Goal: Task Accomplishment & Management: Manage account settings

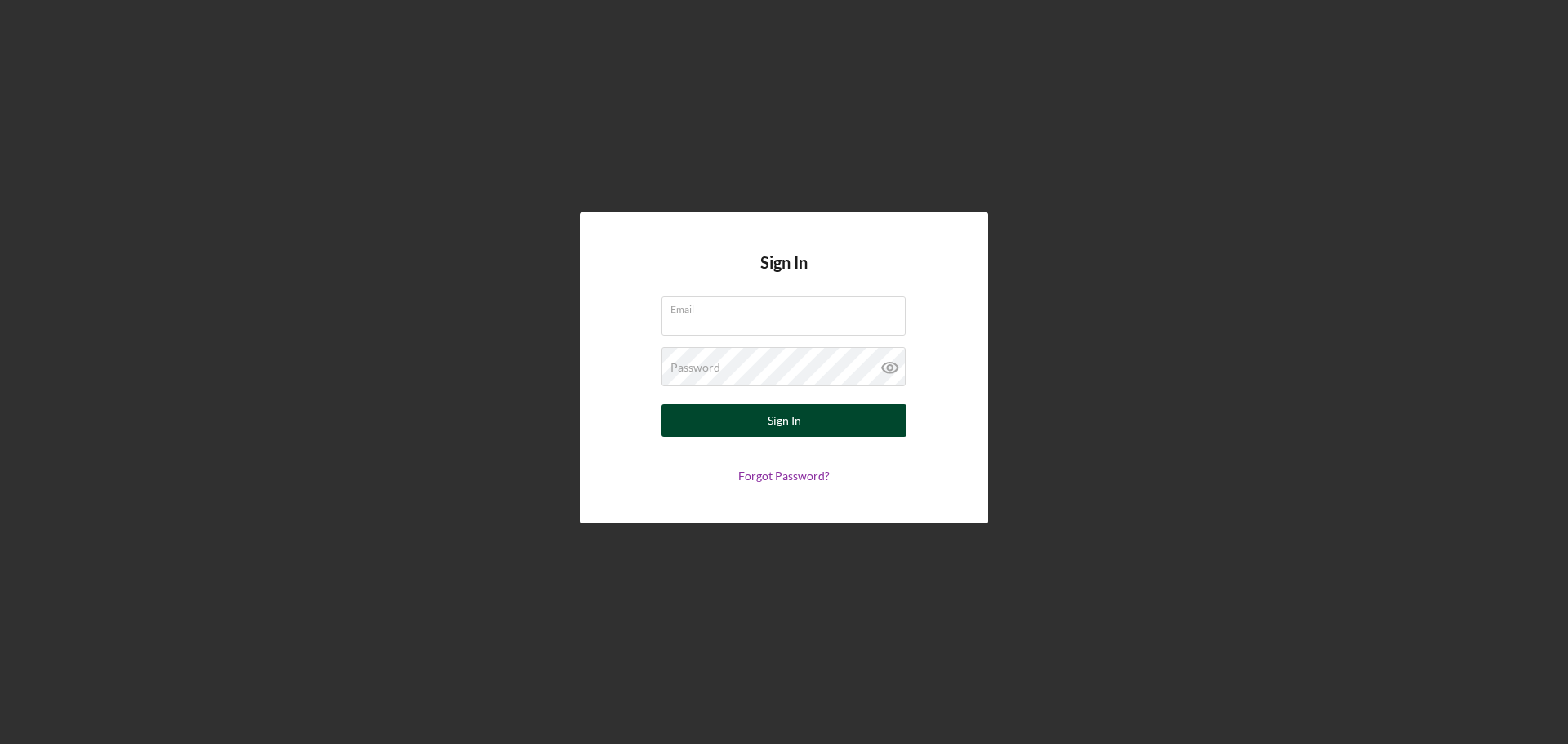
type input "[PERSON_NAME][EMAIL_ADDRESS][PERSON_NAME][DOMAIN_NAME]"
click at [751, 420] on button "Sign In" at bounding box center [784, 421] width 245 height 33
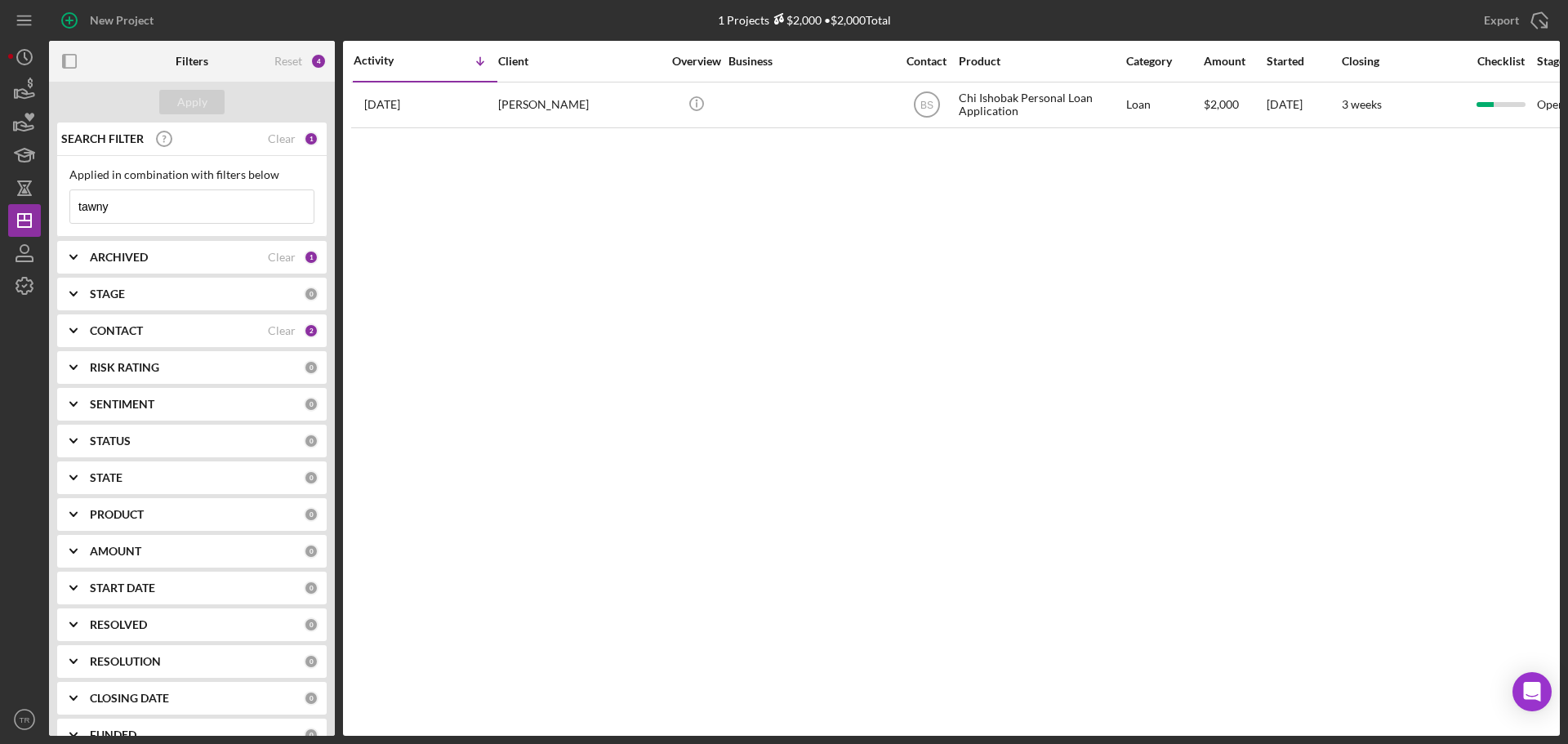
click at [135, 216] on input "tawny" at bounding box center [191, 207] width 244 height 33
type input "[PERSON_NAME]"
click at [176, 101] on button "Apply" at bounding box center [192, 102] width 65 height 25
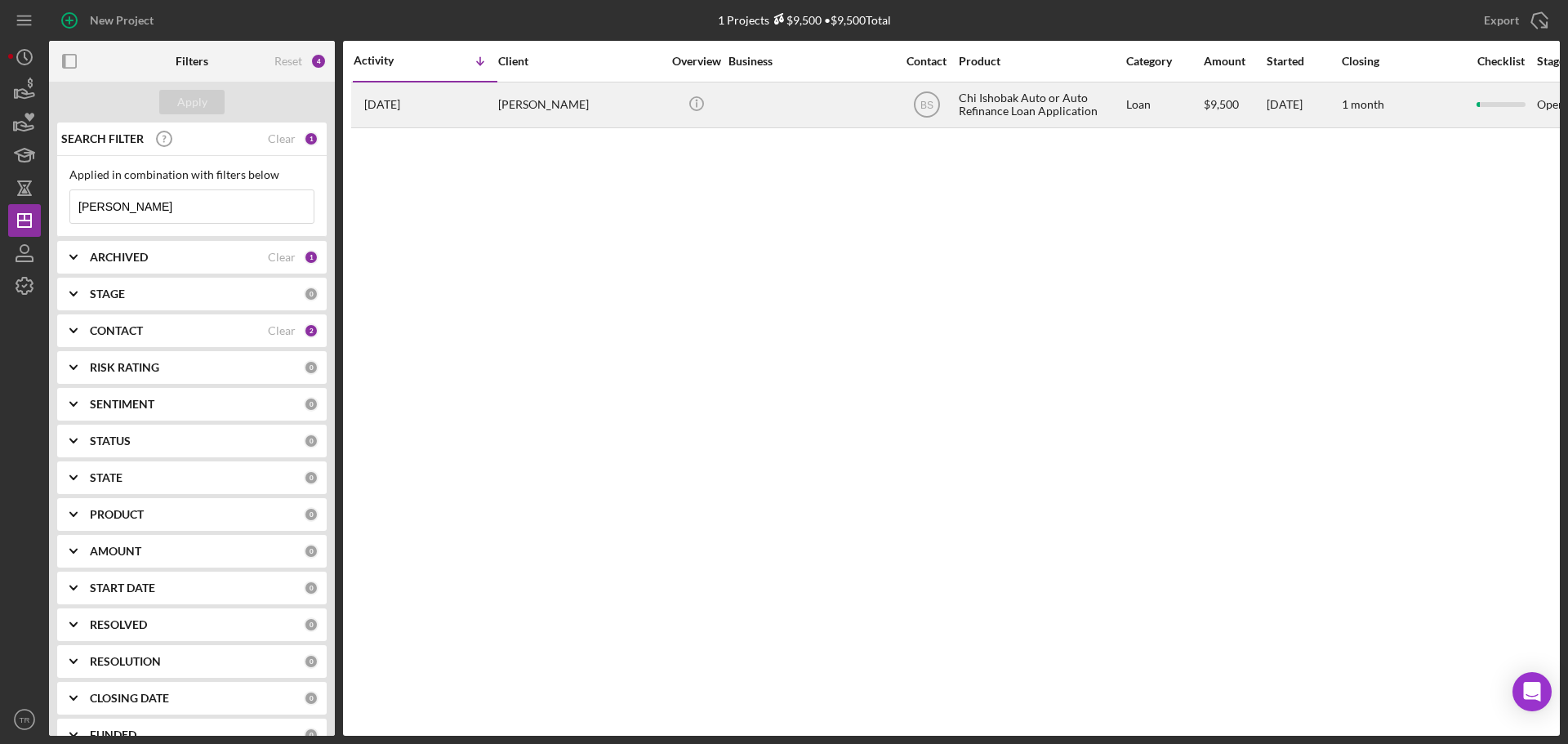
click at [543, 112] on div "[PERSON_NAME]" at bounding box center [579, 104] width 163 height 43
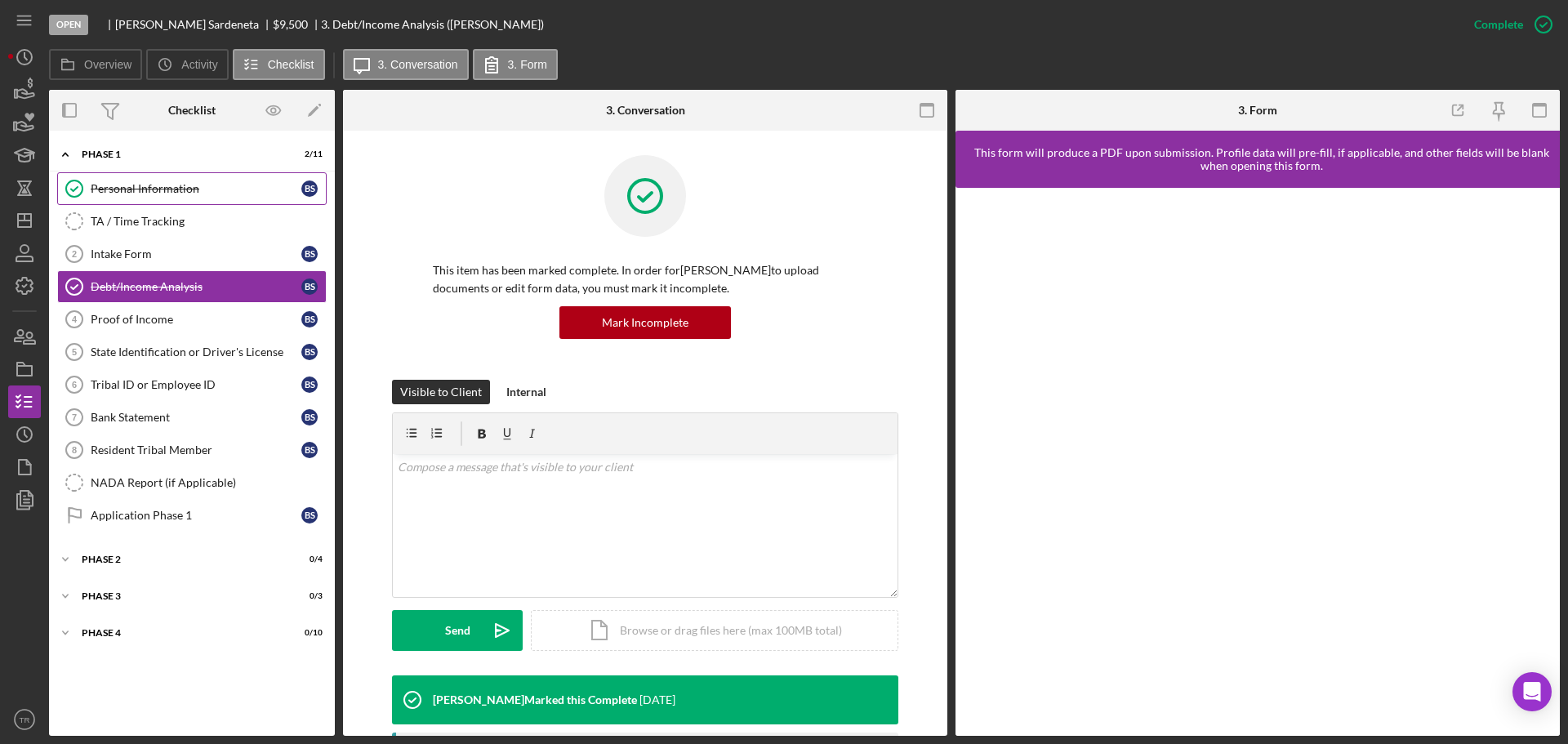
click at [169, 189] on div "Personal Information" at bounding box center [196, 188] width 210 height 13
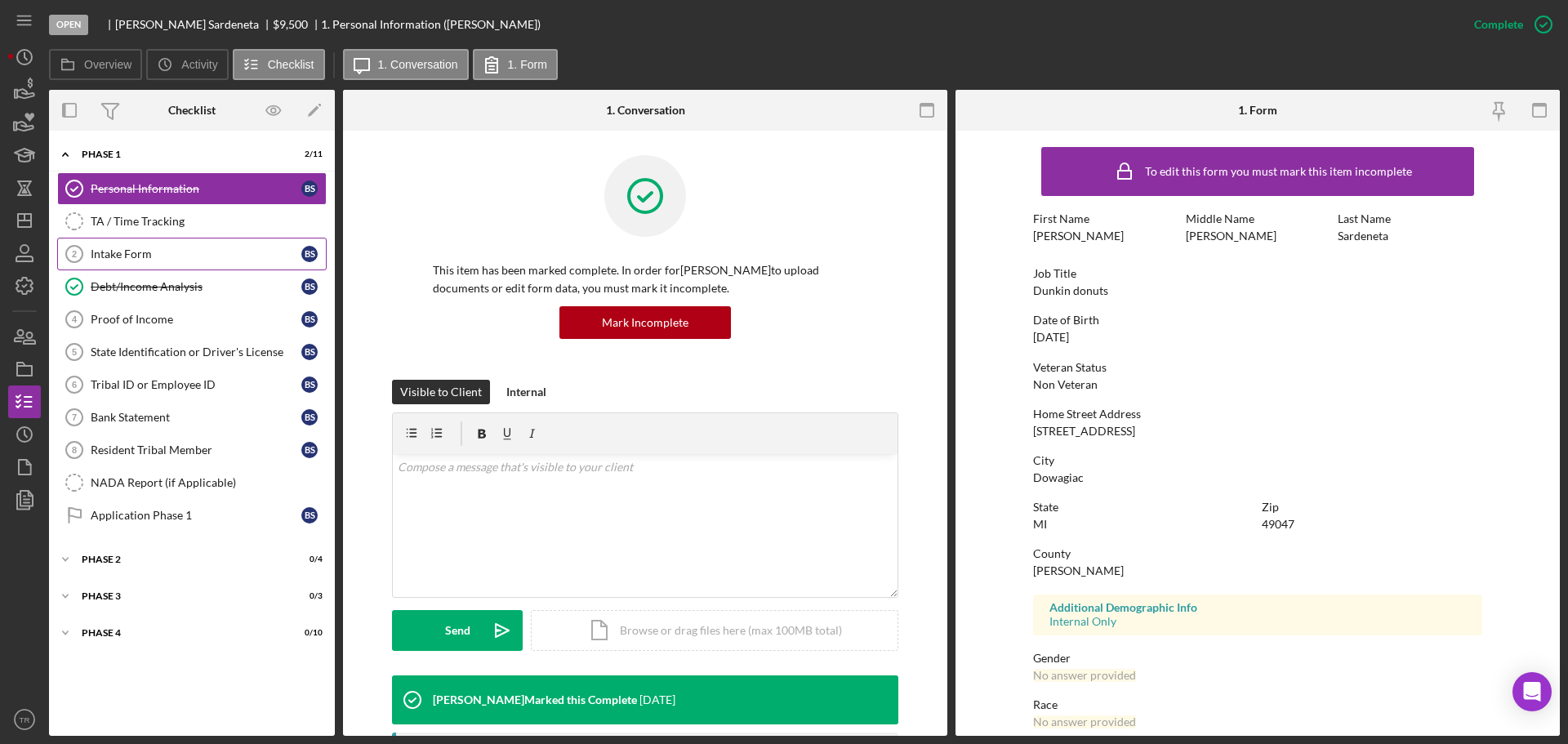
click at [120, 252] on div "Intake Form" at bounding box center [196, 254] width 210 height 13
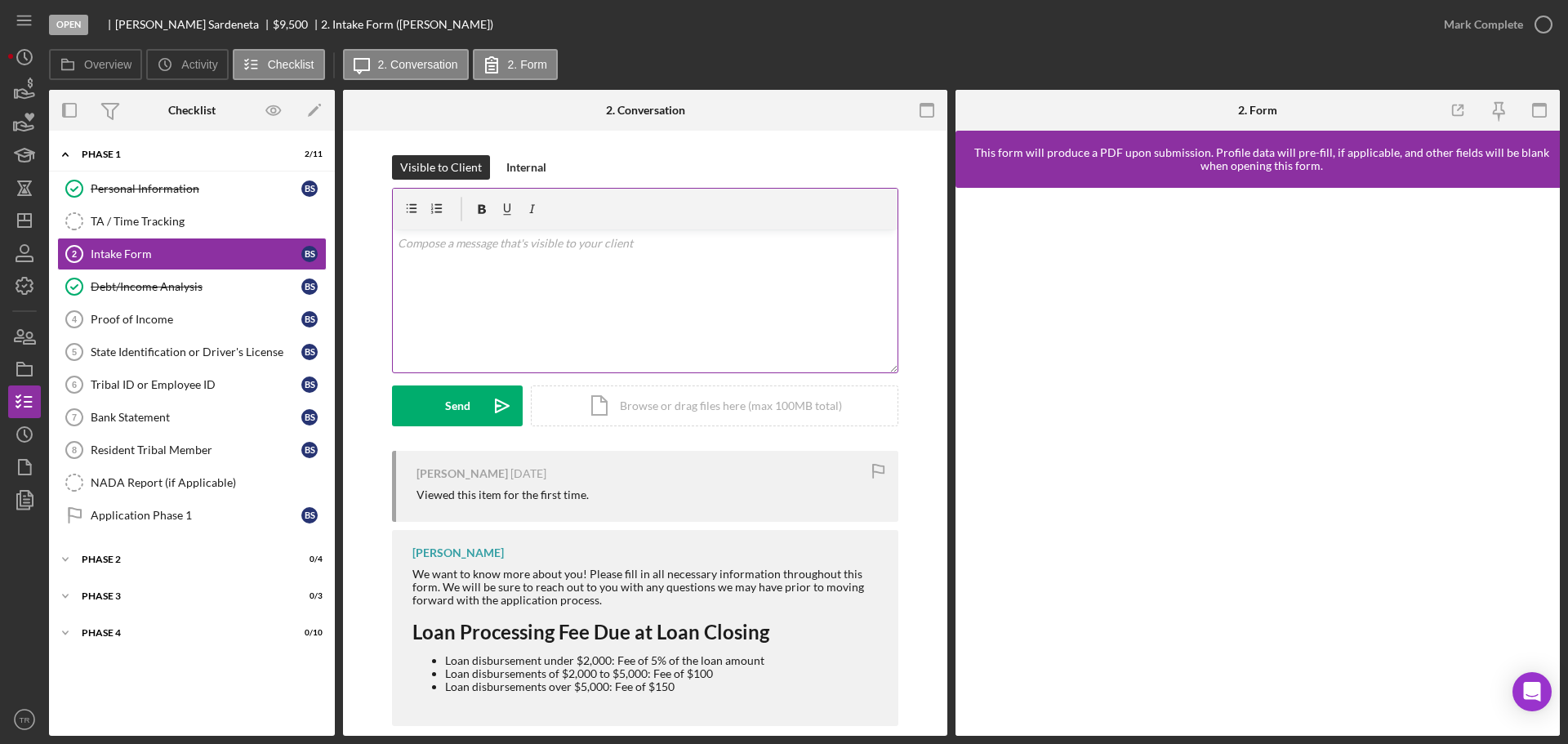
click at [459, 246] on p at bounding box center [645, 243] width 496 height 18
click at [462, 409] on div "Send" at bounding box center [458, 405] width 25 height 41
